Goal: Task Accomplishment & Management: Use online tool/utility

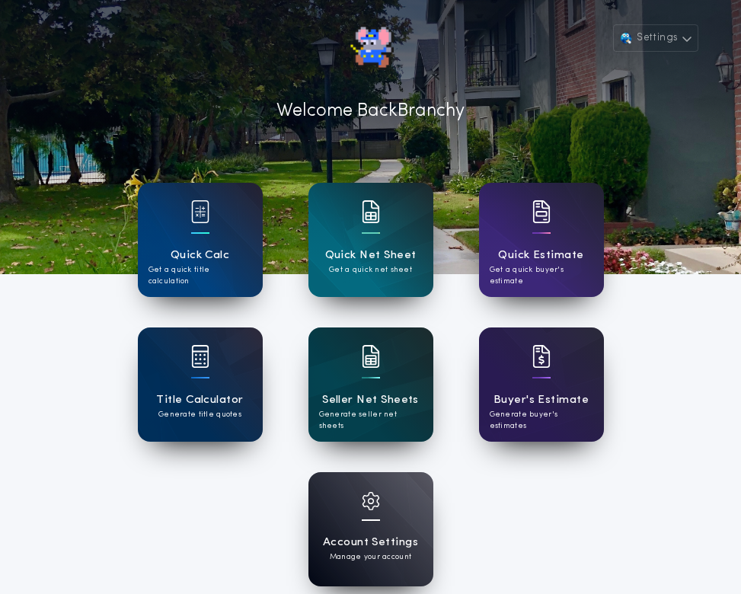
click at [381, 368] on div "Seller Net Sheets Generate seller net sheets" at bounding box center [370, 384] width 125 height 114
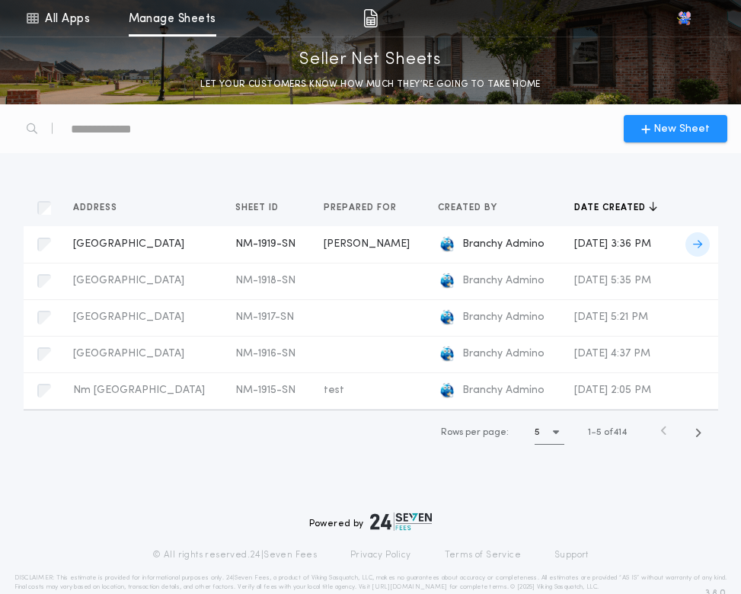
click at [190, 251] on div "[GEOGRAPHIC_DATA] NM-1919-SN Prepared for" at bounding box center [142, 244] width 138 height 15
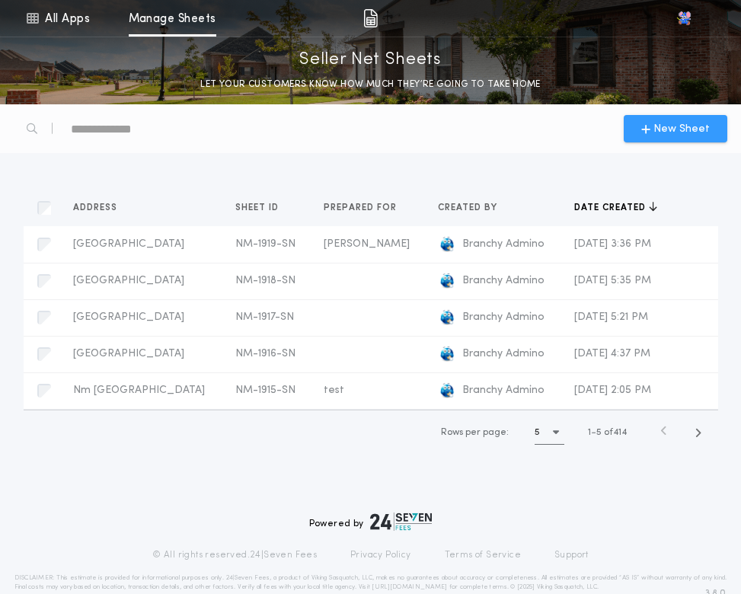
click at [663, 140] on button "New Sheet" at bounding box center [676, 128] width 104 height 27
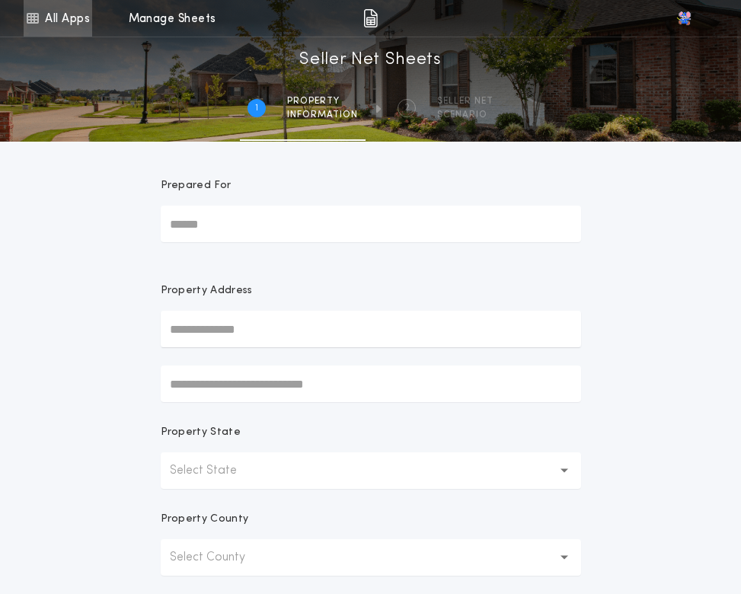
click at [73, 32] on link "All Apps" at bounding box center [58, 18] width 69 height 37
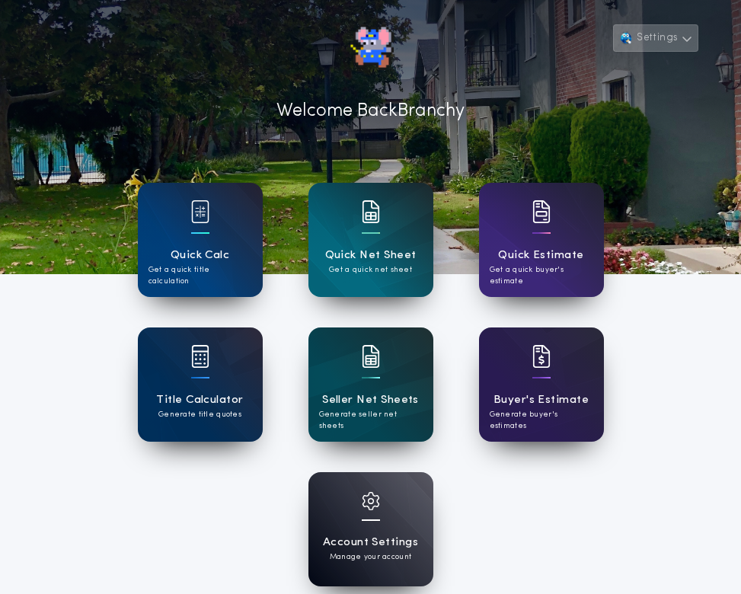
click at [678, 38] on button "Settings" at bounding box center [655, 37] width 85 height 27
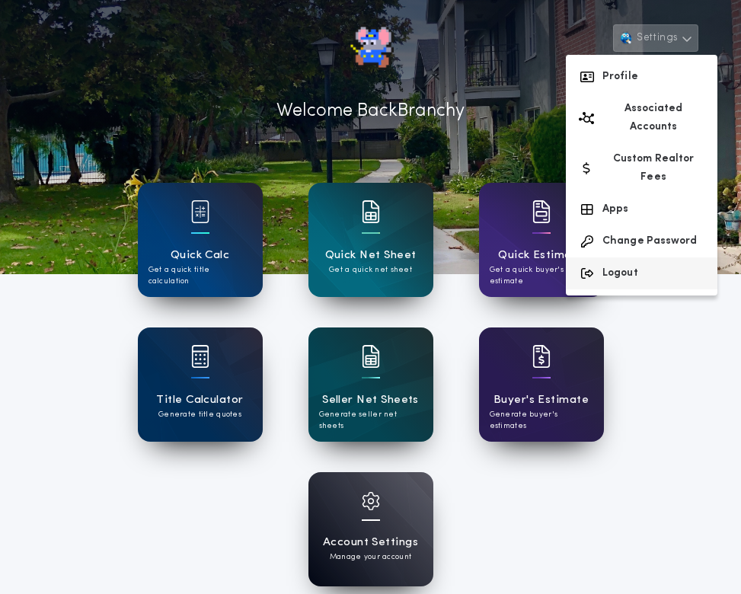
click at [641, 257] on button "Logout" at bounding box center [642, 273] width 152 height 32
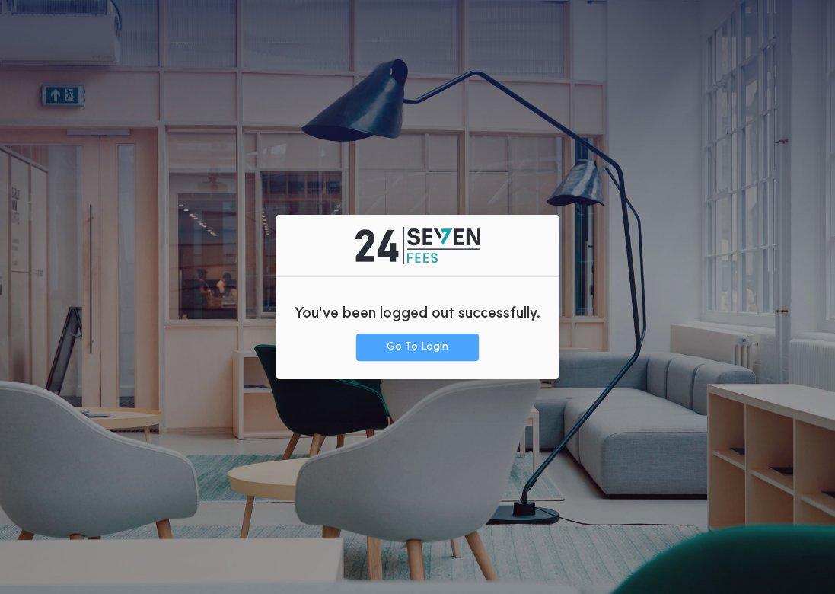
click at [429, 356] on button "Go To Login" at bounding box center [417, 346] width 123 height 27
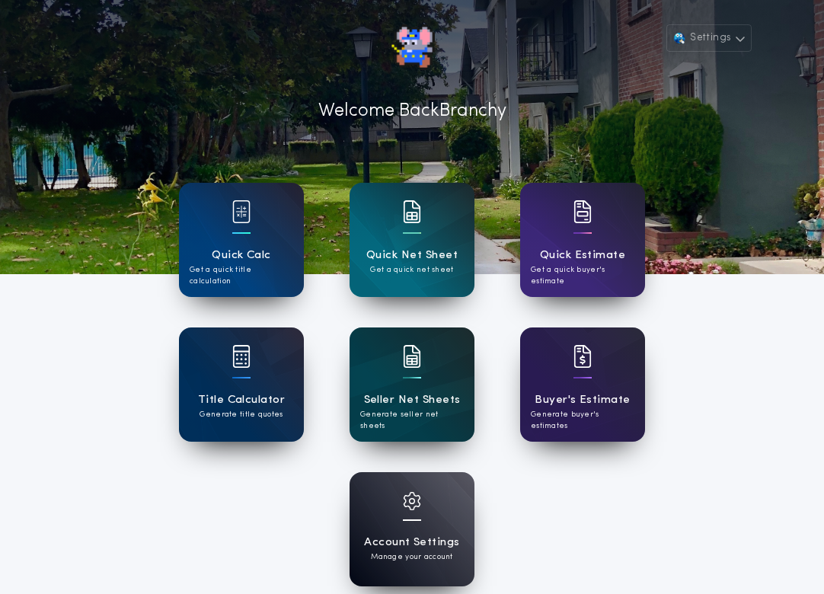
click at [452, 383] on div "Seller Net Sheets Generate seller net sheets" at bounding box center [411, 384] width 125 height 114
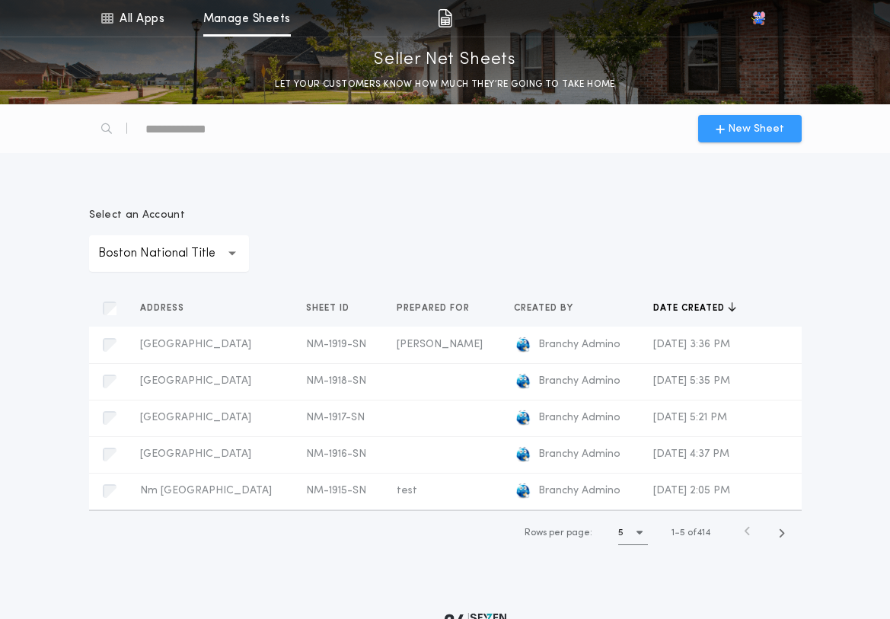
click at [772, 134] on span "New Sheet" at bounding box center [756, 129] width 56 height 16
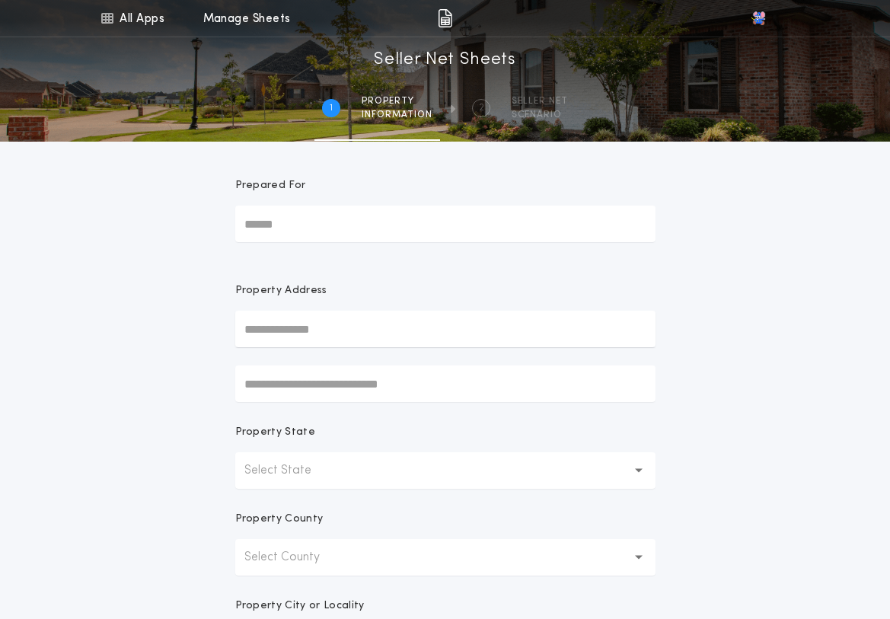
click at [340, 338] on input "text" at bounding box center [445, 329] width 420 height 37
type input "*****"
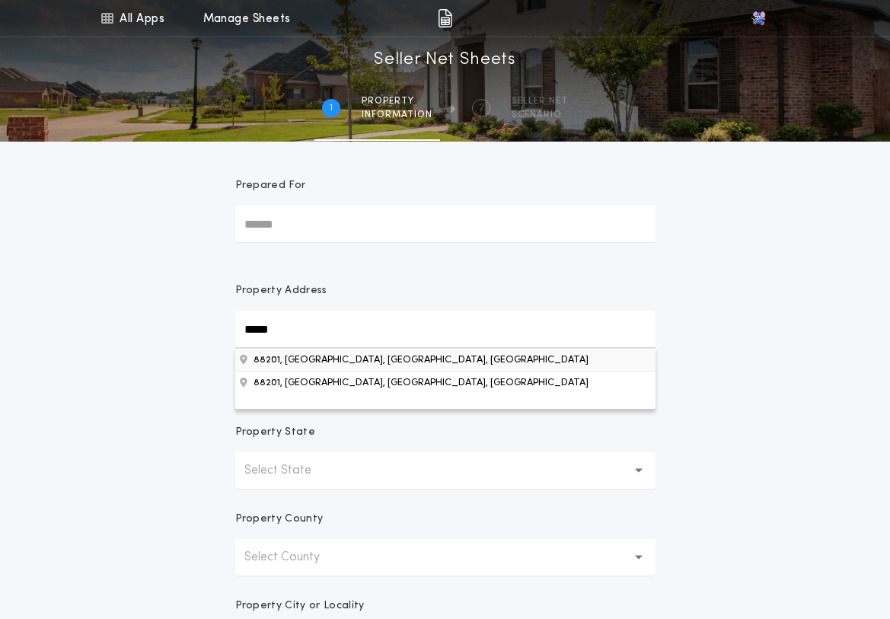
click at [314, 358] on button "88201, Roswell, NM, USA" at bounding box center [445, 359] width 420 height 23
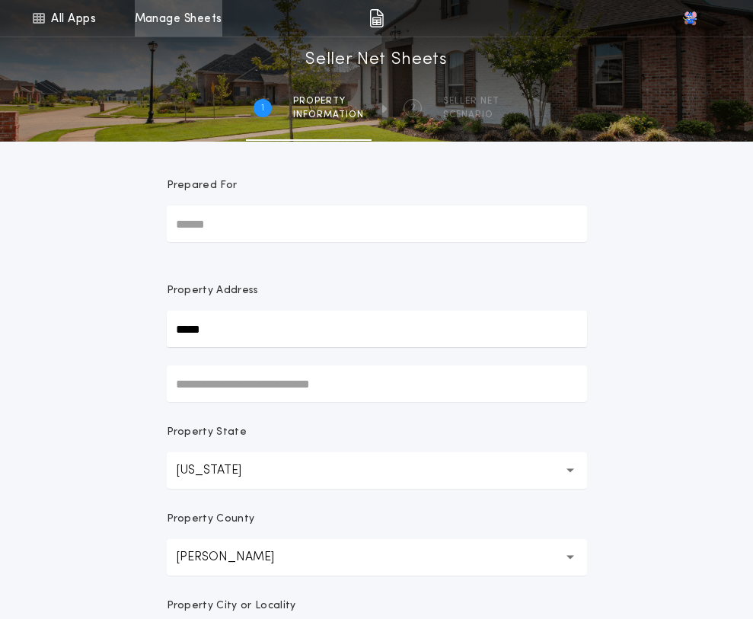
click at [209, 24] on link "Manage Sheets" at bounding box center [179, 18] width 88 height 37
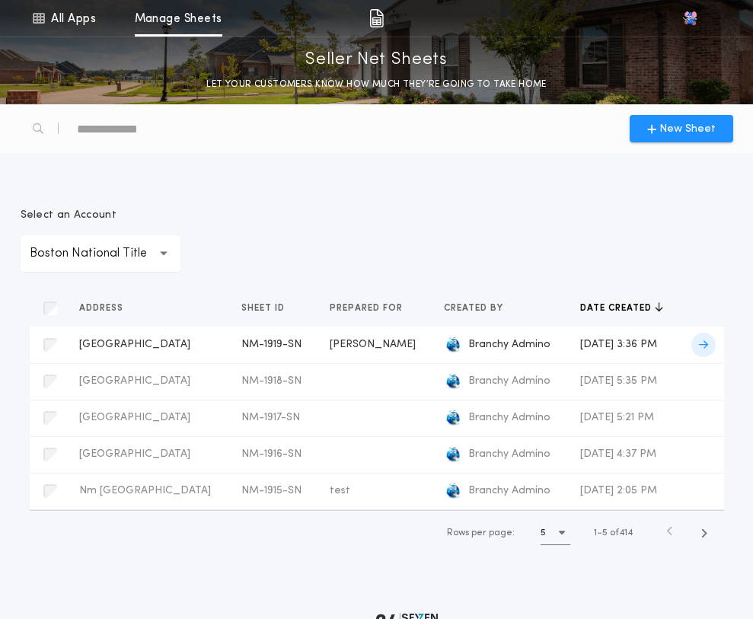
click at [480, 349] on span "Branchy Admino" at bounding box center [509, 344] width 82 height 15
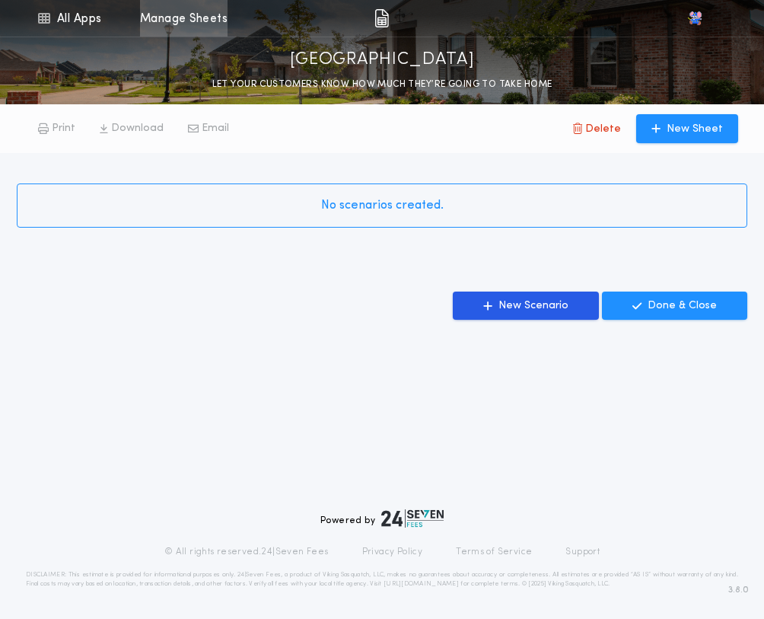
click at [187, 11] on link "Manage Sheets" at bounding box center [184, 18] width 88 height 37
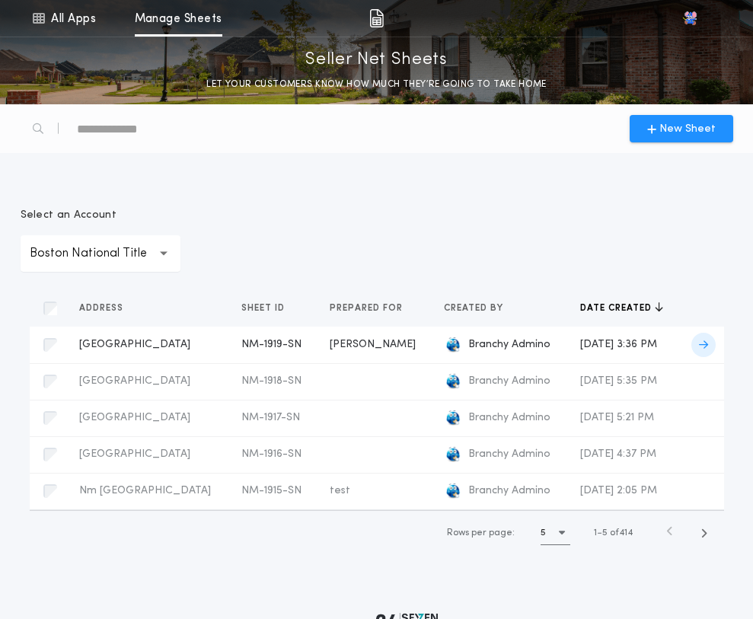
click at [580, 339] on span "[DATE] 3:36 PM" at bounding box center [618, 344] width 77 height 11
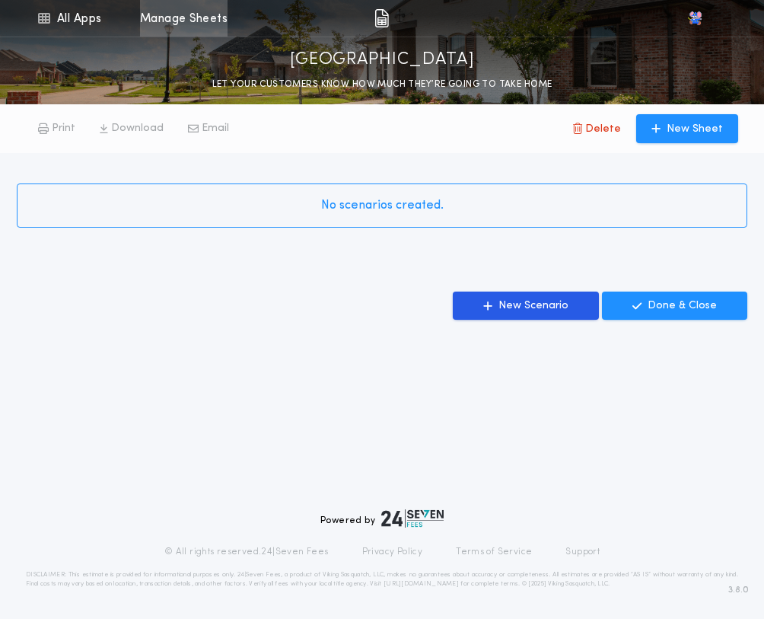
click at [147, 21] on link "Manage Sheets" at bounding box center [184, 18] width 88 height 37
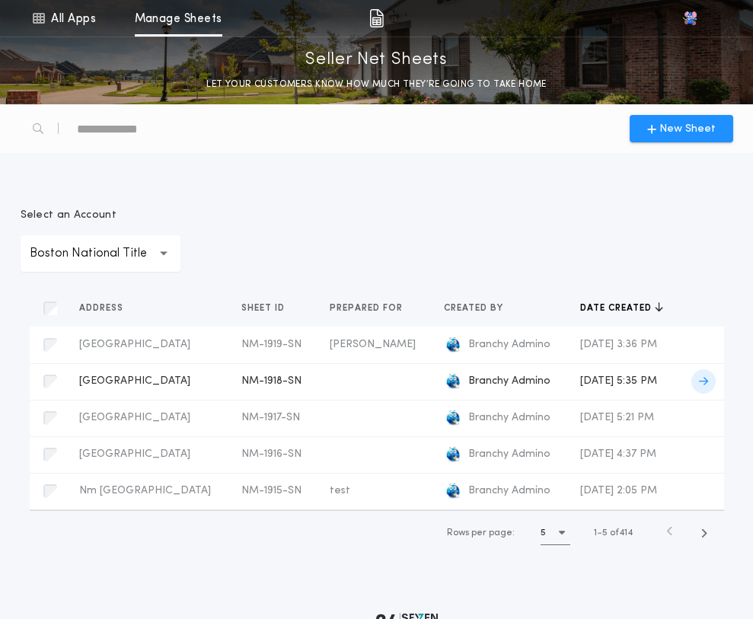
click at [241, 386] on td "NM-1918-SN" at bounding box center [273, 381] width 88 height 37
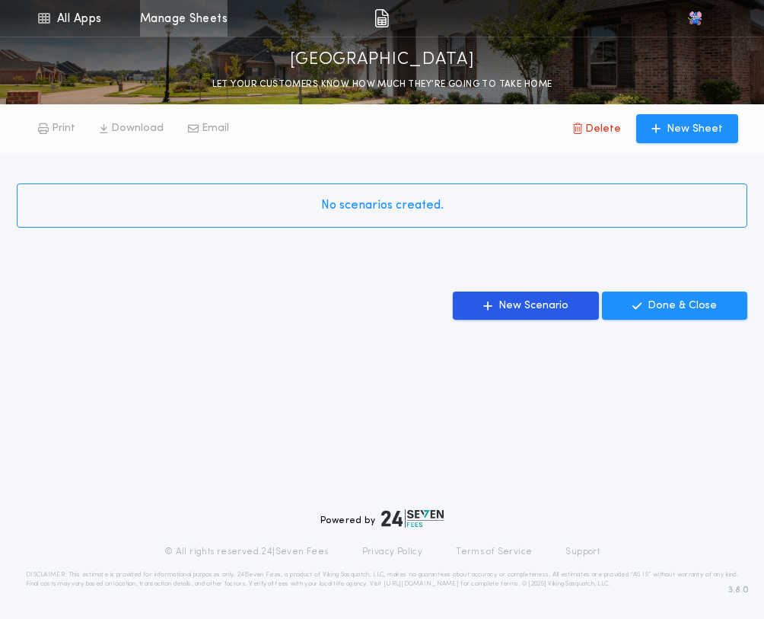
click at [155, 24] on link "Manage Sheets" at bounding box center [184, 18] width 88 height 37
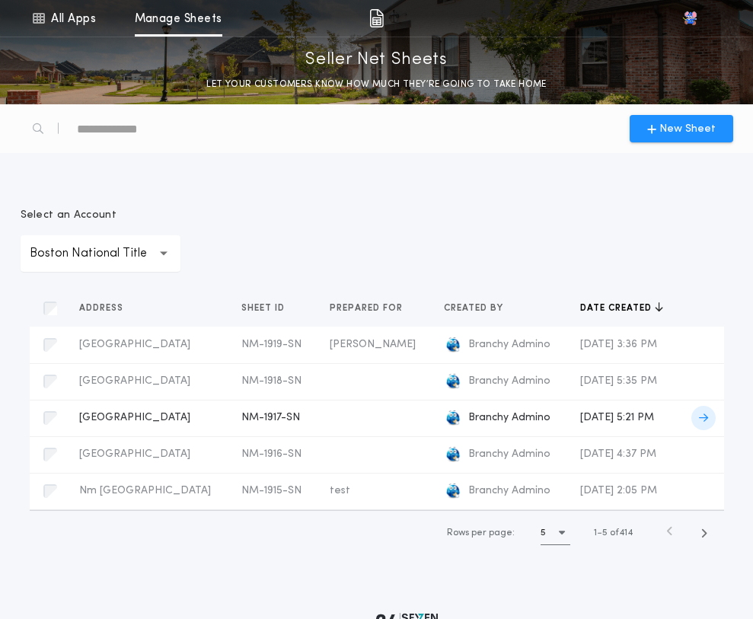
click at [262, 420] on span "NM-1917-SN" at bounding box center [270, 417] width 59 height 11
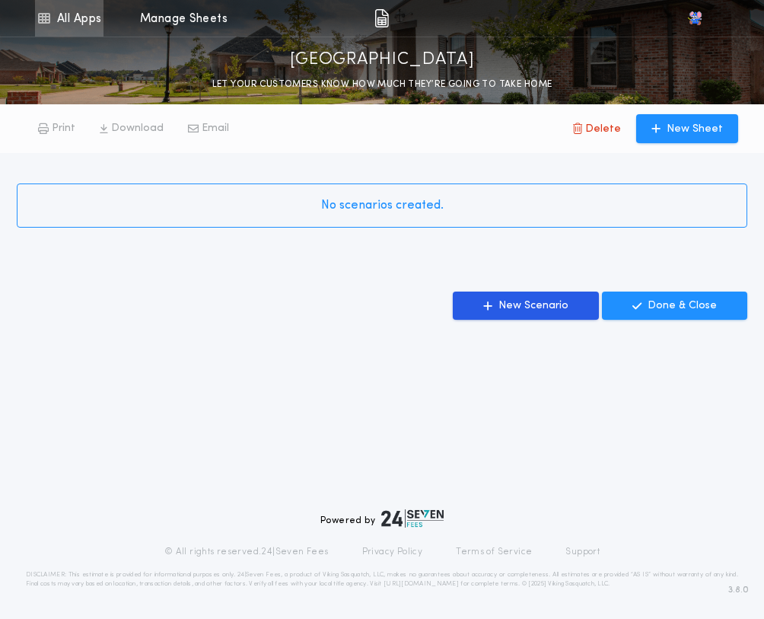
click at [94, 14] on link "All Apps" at bounding box center [69, 18] width 69 height 37
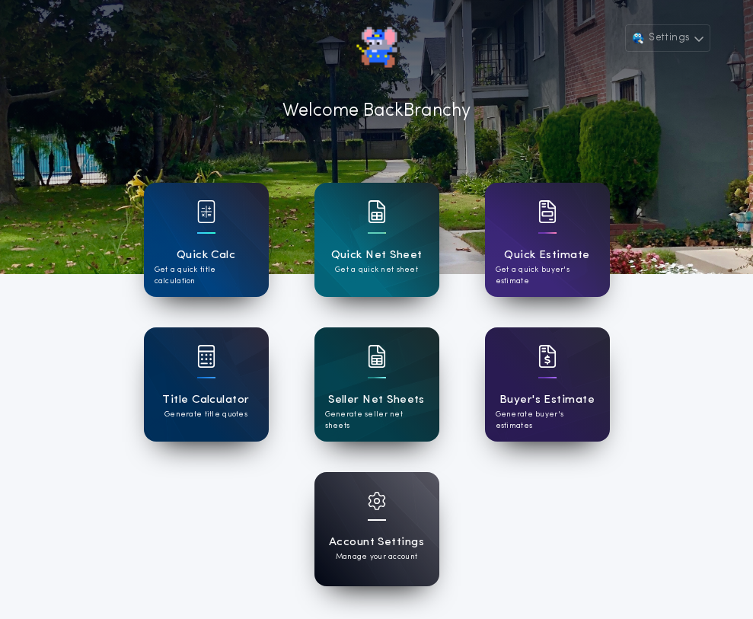
scroll to position [76, 0]
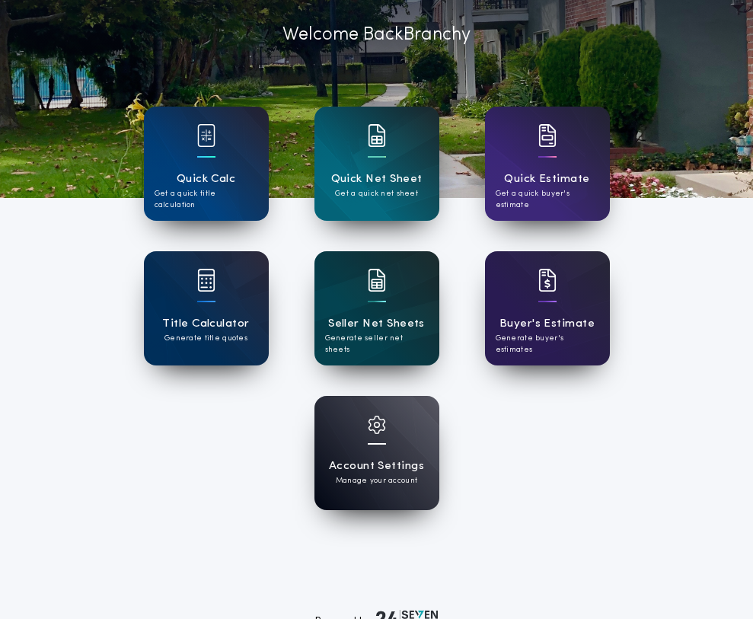
click at [395, 303] on div "Seller Net Sheets Generate seller net sheets" at bounding box center [376, 308] width 125 height 114
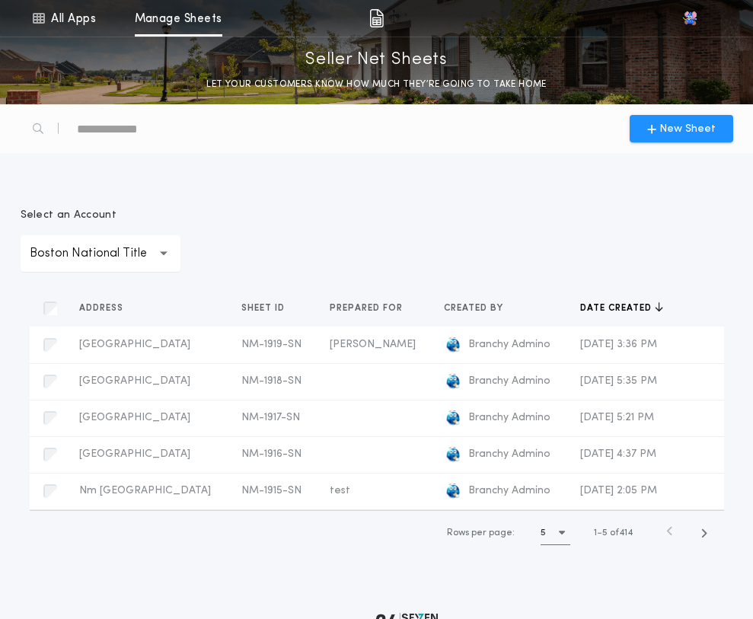
click at [139, 247] on p "Boston National Title" at bounding box center [101, 253] width 142 height 18
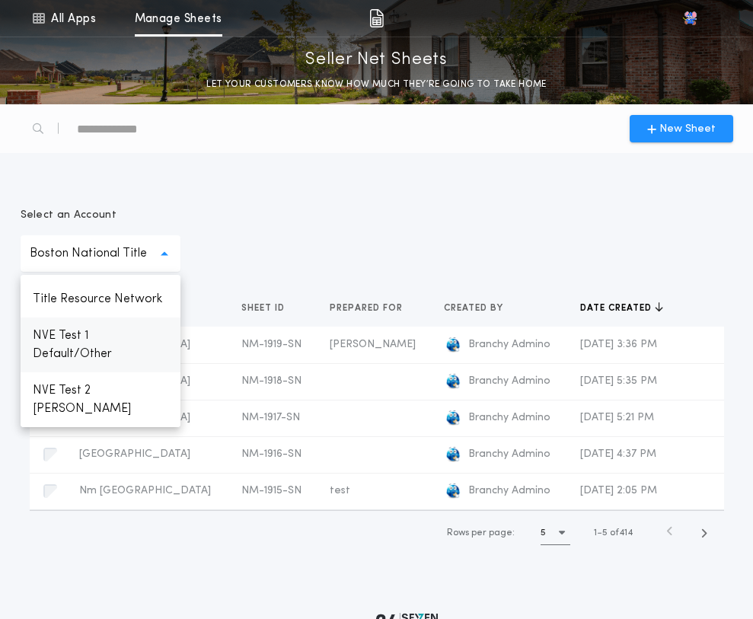
click at [92, 352] on p "NVE Test 1 Default/Other" at bounding box center [101, 344] width 160 height 55
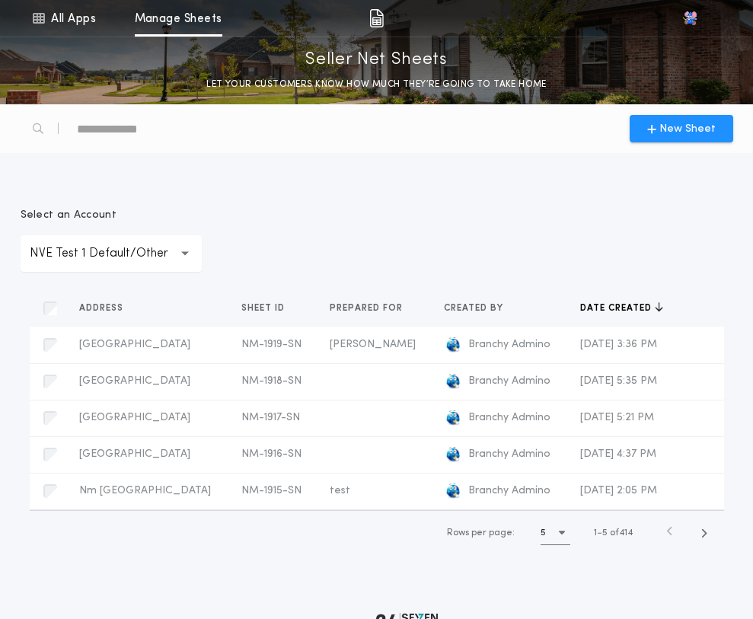
scroll to position [177, 0]
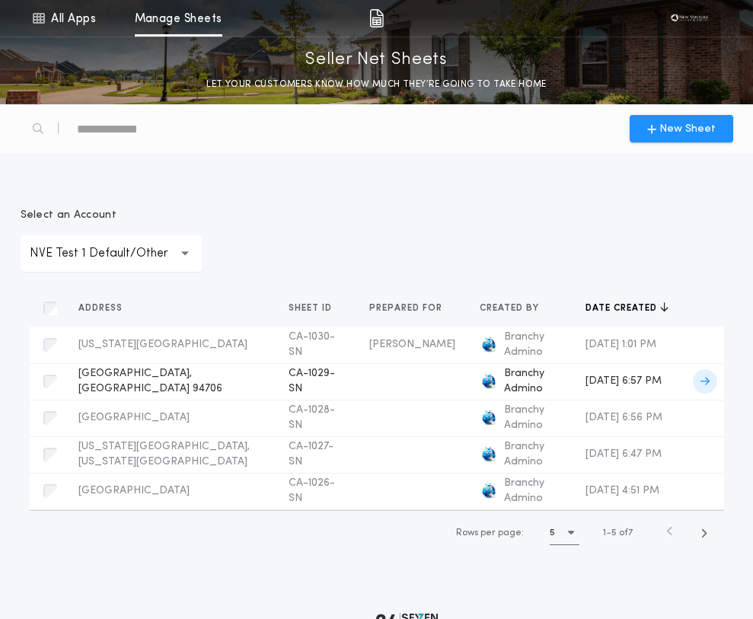
click at [164, 383] on span "Albany, CA 94706" at bounding box center [150, 381] width 144 height 27
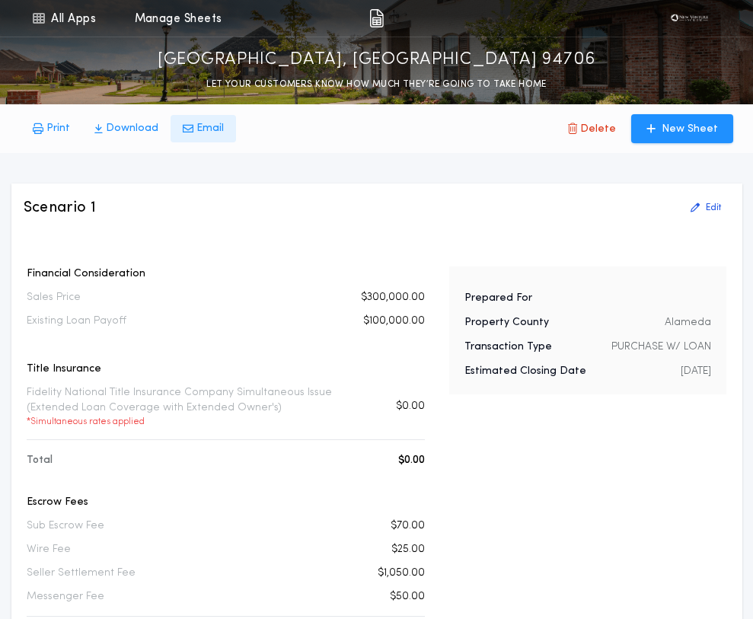
click at [200, 126] on p "Email" at bounding box center [209, 128] width 27 height 15
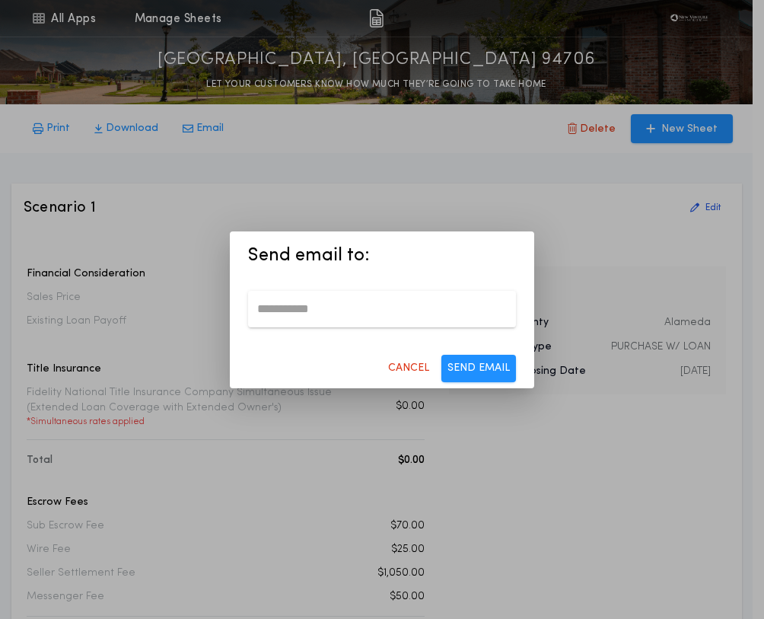
drag, startPoint x: 330, startPoint y: 309, endPoint x: 338, endPoint y: 311, distance: 8.5
click at [330, 309] on input "email" at bounding box center [382, 309] width 268 height 37
click at [302, 302] on input "email" at bounding box center [382, 309] width 268 height 37
type input "**********"
click at [488, 372] on button "SEND EMAIL" at bounding box center [479, 368] width 75 height 27
